Goal: Information Seeking & Learning: Find contact information

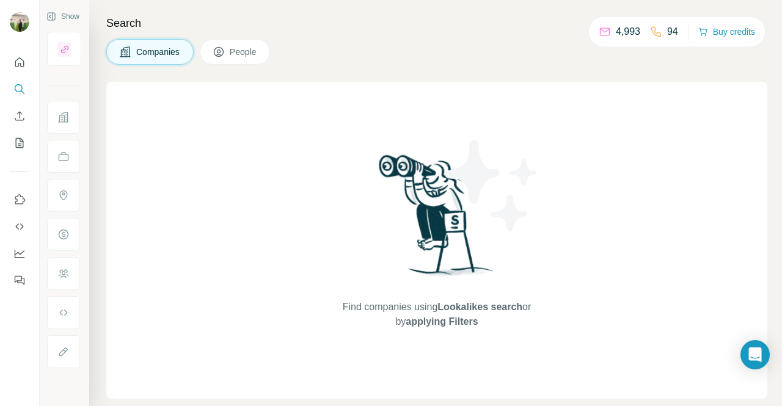
click at [239, 42] on button "People" at bounding box center [235, 52] width 71 height 26
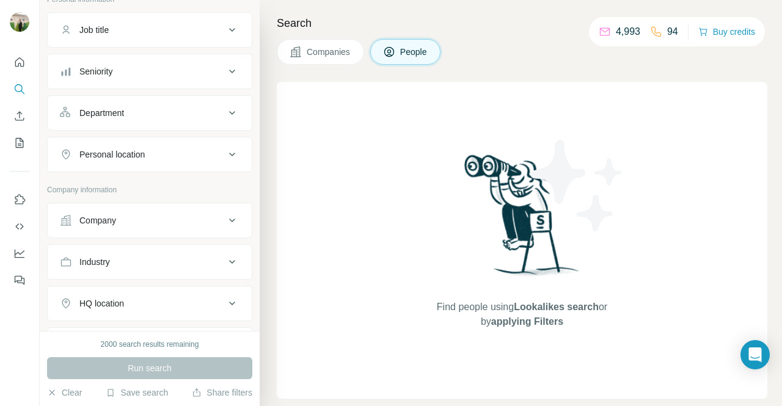
scroll to position [86, 0]
click at [137, 223] on div "Company" at bounding box center [142, 220] width 165 height 12
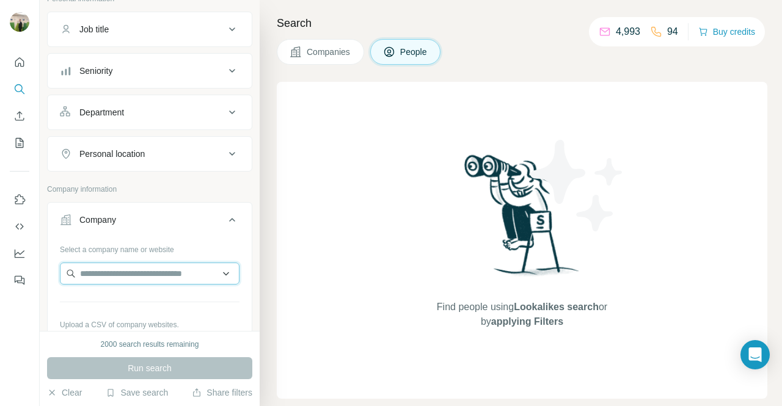
click at [127, 271] on input "text" at bounding box center [150, 274] width 180 height 22
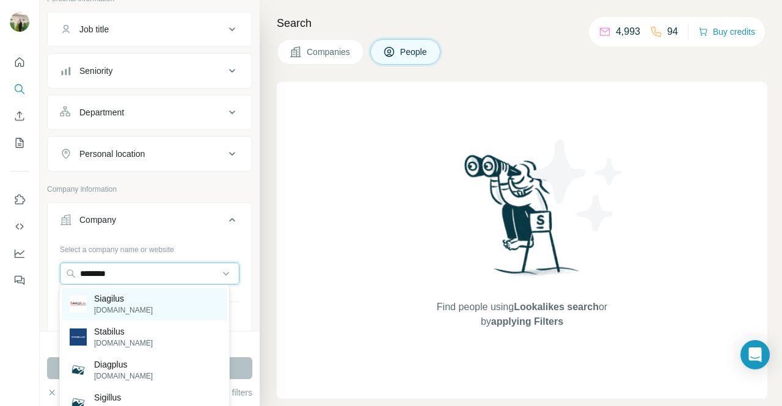
type input "********"
click at [161, 305] on div "[PERSON_NAME] [DOMAIN_NAME]" at bounding box center [144, 304] width 164 height 33
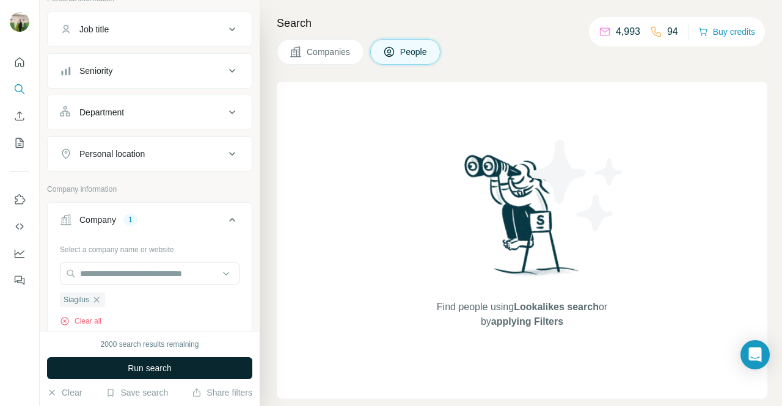
click at [175, 378] on button "Run search" at bounding box center [149, 369] width 205 height 22
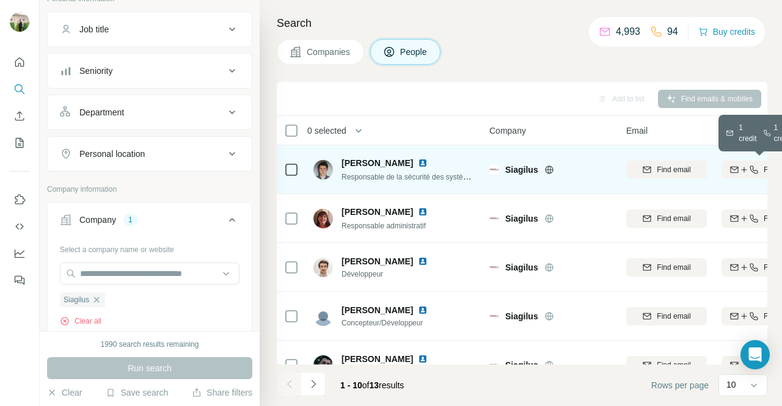
click at [747, 174] on div "Find both" at bounding box center [762, 169] width 81 height 11
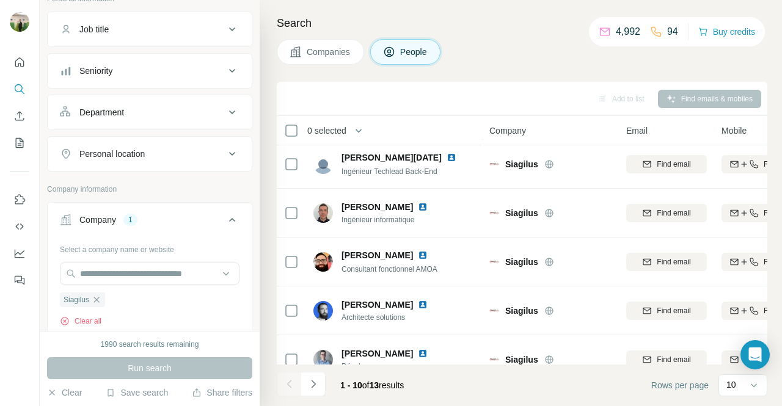
scroll to position [275, 0]
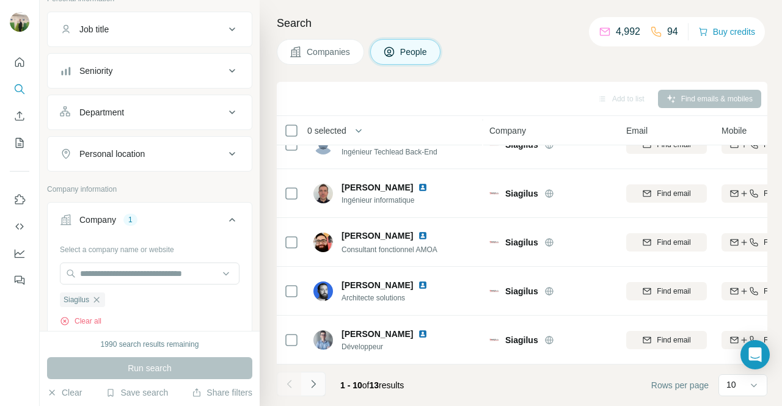
click at [315, 383] on icon "Navigate to next page" at bounding box center [313, 384] width 12 height 12
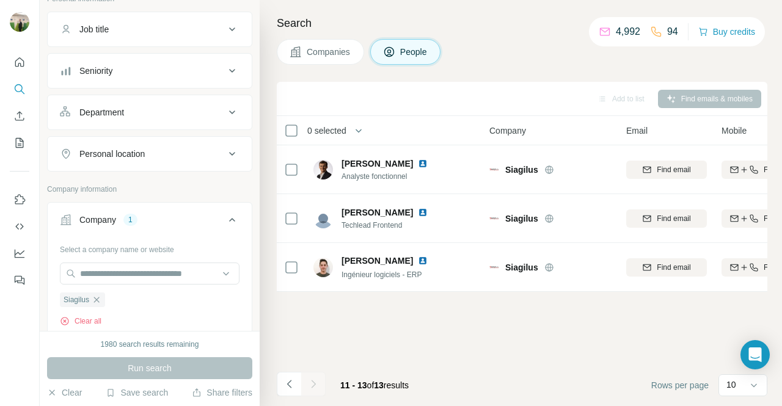
scroll to position [0, 0]
click at [274, 384] on div "Search Companies People Add to list Find emails & mobiles 0 selected People Com…" at bounding box center [521, 203] width 523 height 406
click at [289, 382] on icon "Navigate to previous page" at bounding box center [289, 384] width 4 height 8
